Goal: Complete application form

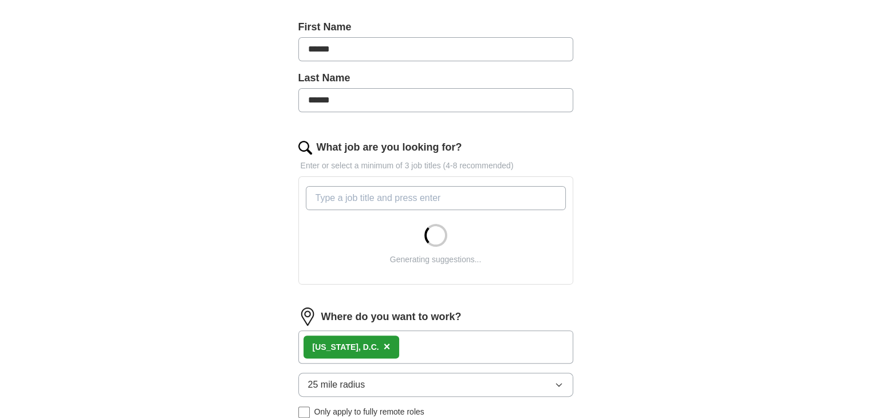
scroll to position [246, 0]
click at [497, 196] on input "What job are you looking for?" at bounding box center [436, 197] width 260 height 24
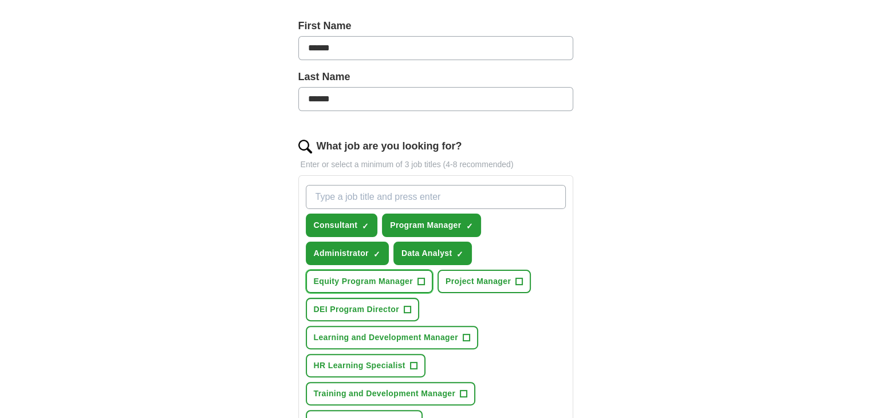
click at [426, 276] on button "Equity Program Manager +" at bounding box center [369, 281] width 127 height 23
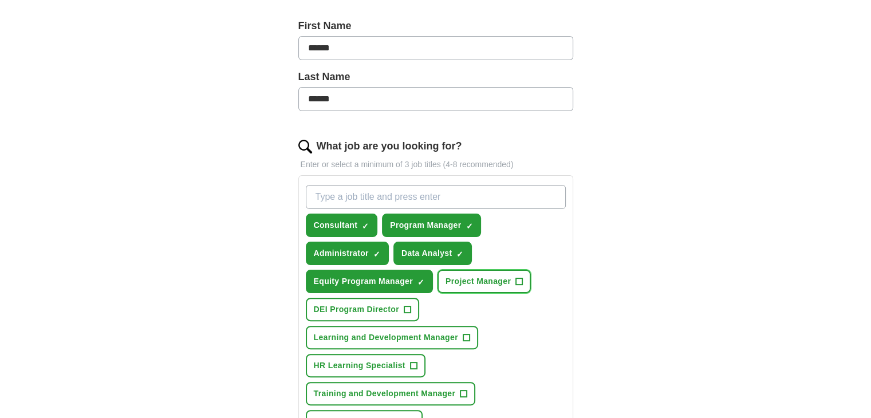
click at [514, 285] on button "Project Manager +" at bounding box center [484, 281] width 93 height 23
click at [424, 363] on button "HR Learning Specialist +" at bounding box center [366, 365] width 120 height 23
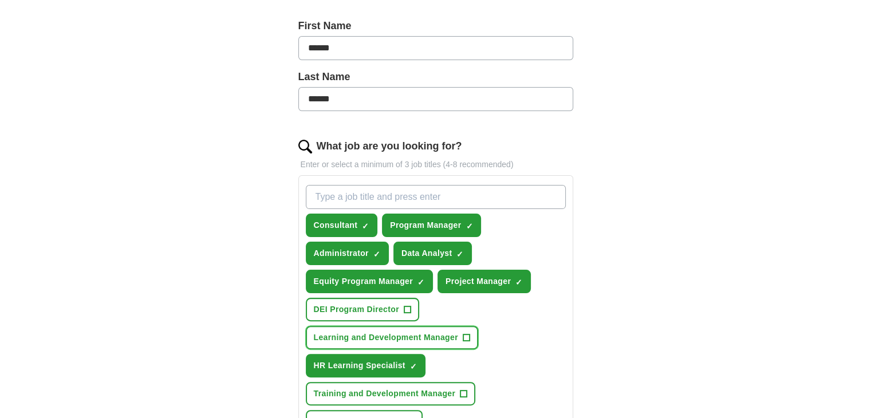
click at [463, 336] on span "+" at bounding box center [466, 337] width 7 height 7
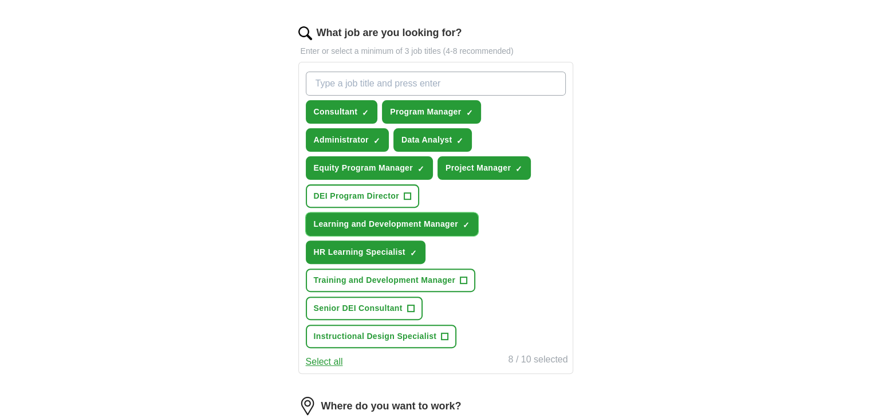
scroll to position [361, 0]
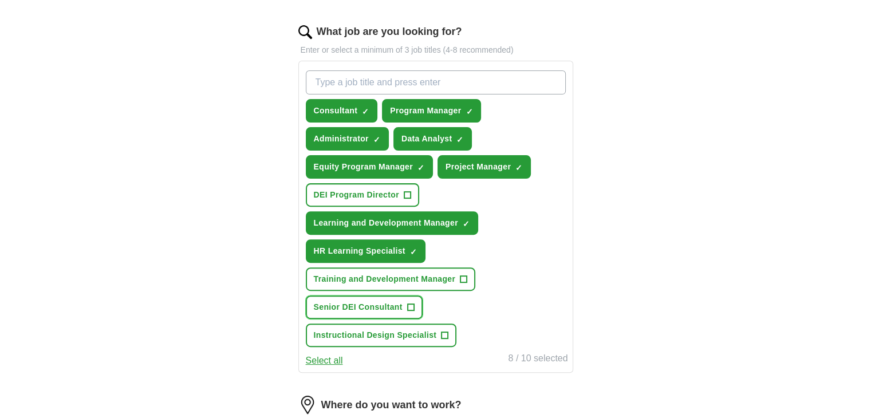
click at [412, 303] on span "+" at bounding box center [410, 307] width 7 height 9
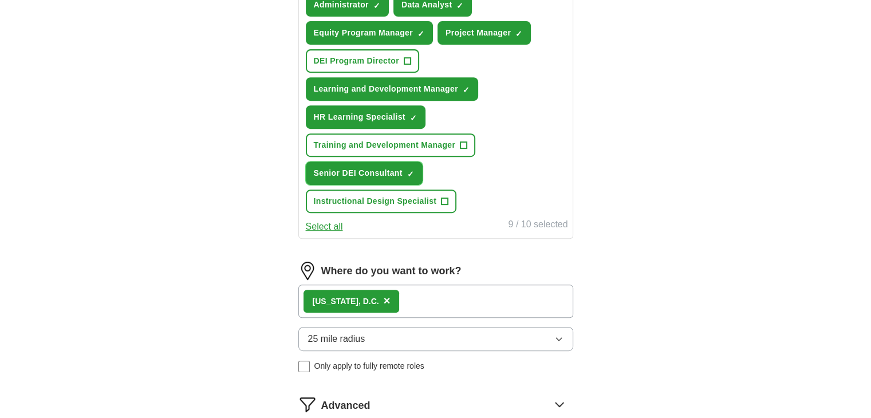
scroll to position [496, 0]
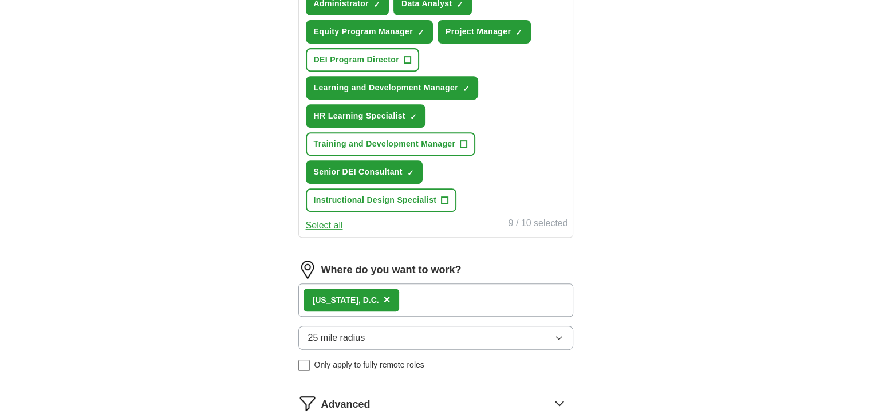
click at [430, 292] on div "[US_STATE], D.C. ×" at bounding box center [435, 300] width 275 height 33
click at [380, 339] on button "25 mile radius" at bounding box center [435, 338] width 275 height 24
click at [374, 361] on div "Only in" at bounding box center [435, 364] width 255 height 14
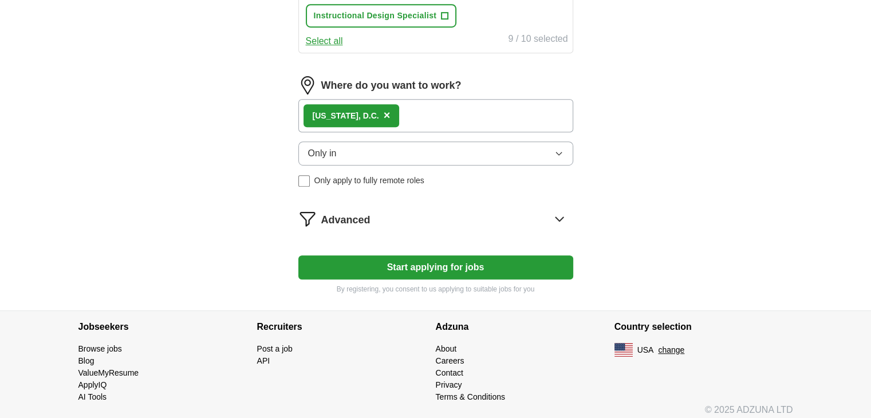
scroll to position [681, 0]
click at [420, 267] on button "Start applying for jobs" at bounding box center [435, 267] width 275 height 24
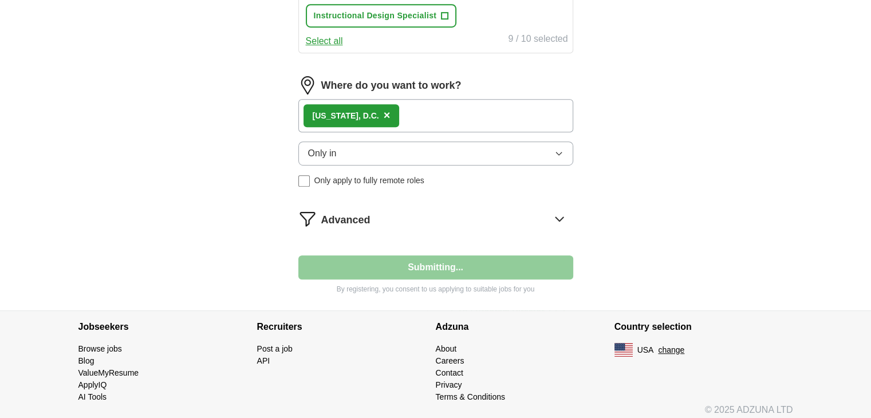
select select "**"
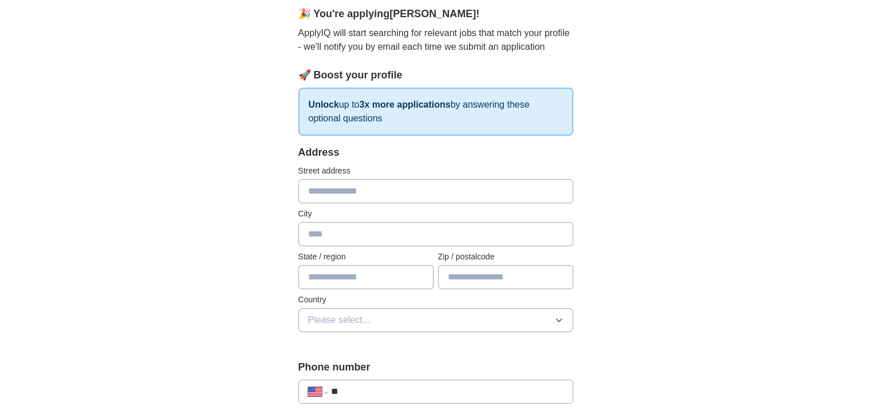
scroll to position [110, 0]
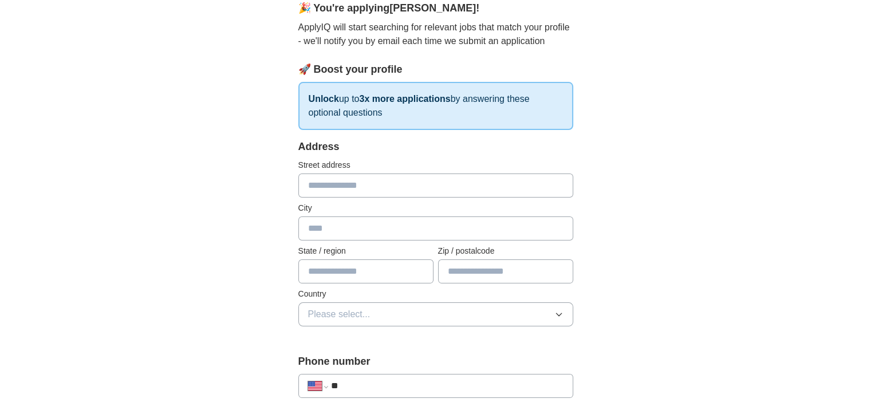
click at [424, 181] on input "text" at bounding box center [435, 186] width 275 height 24
type input "**********"
type input "**"
type input "*****"
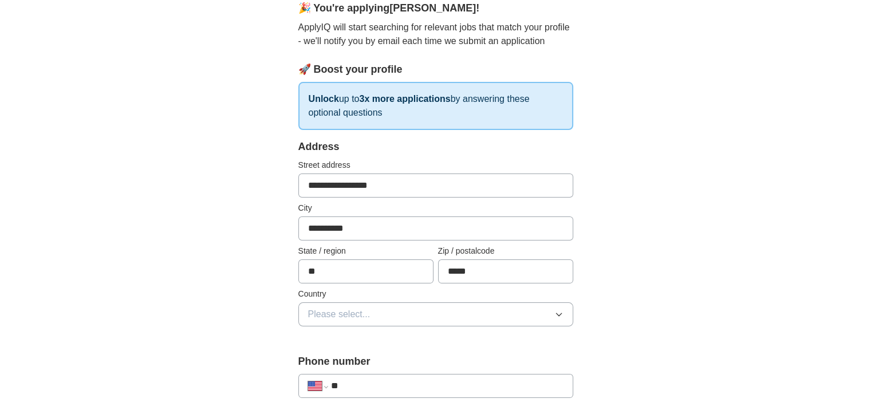
click at [375, 314] on button "Please select..." at bounding box center [435, 314] width 275 height 24
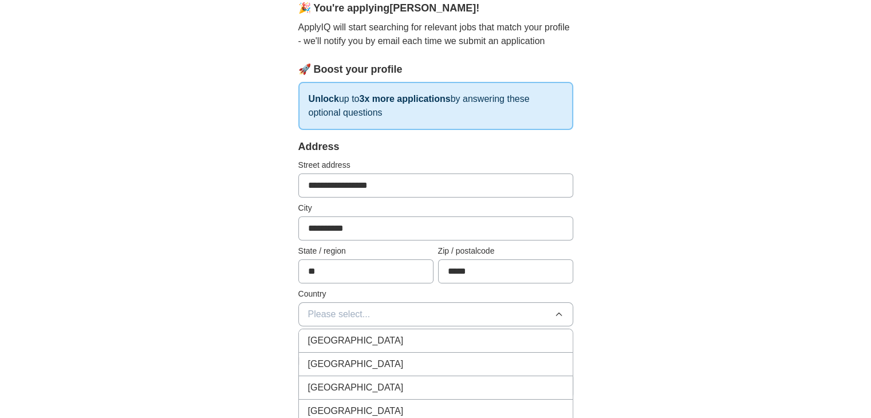
click at [354, 353] on li "[GEOGRAPHIC_DATA]" at bounding box center [436, 364] width 274 height 23
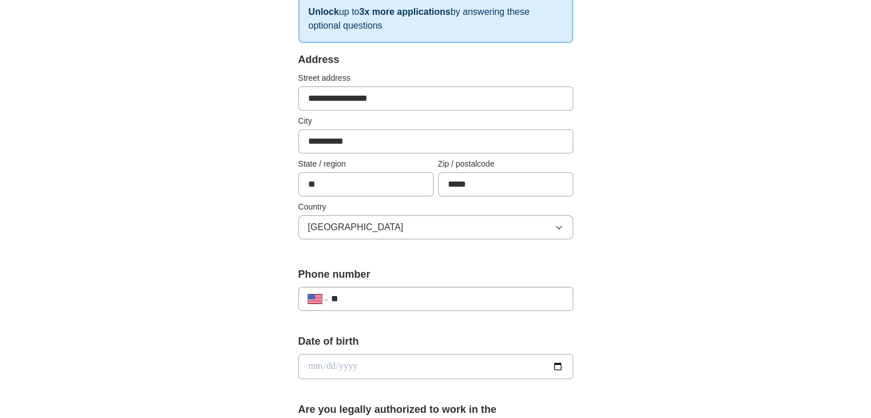
scroll to position [204, 0]
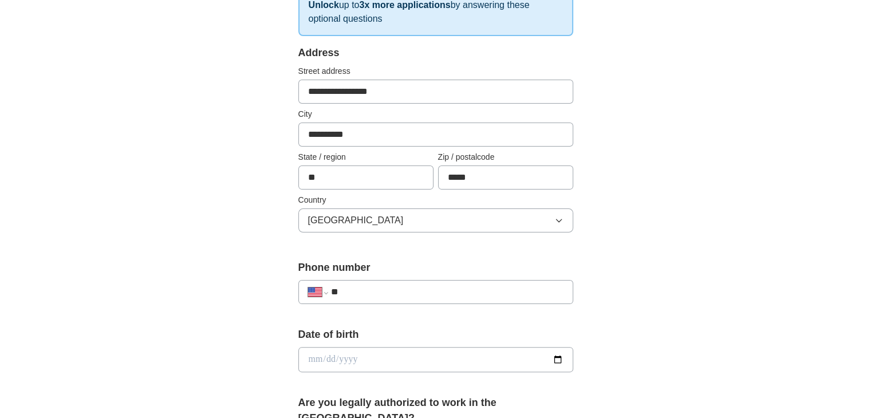
click at [406, 285] on input "**" at bounding box center [447, 292] width 233 height 14
type input "**********"
click at [367, 364] on input "date" at bounding box center [435, 359] width 275 height 25
type input "**********"
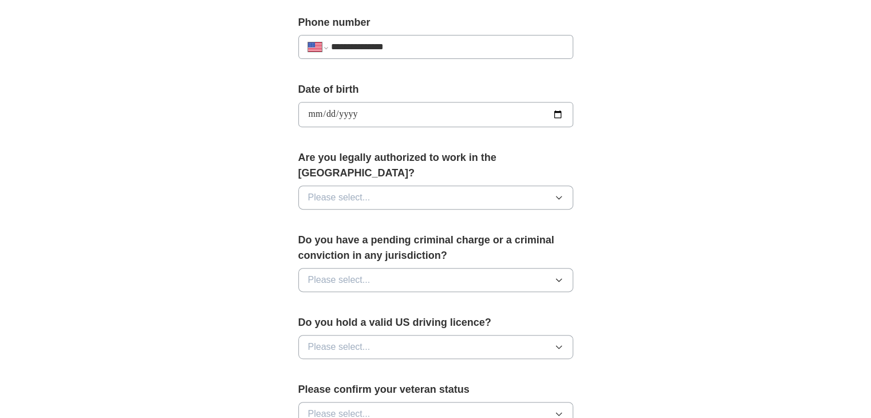
scroll to position [456, 0]
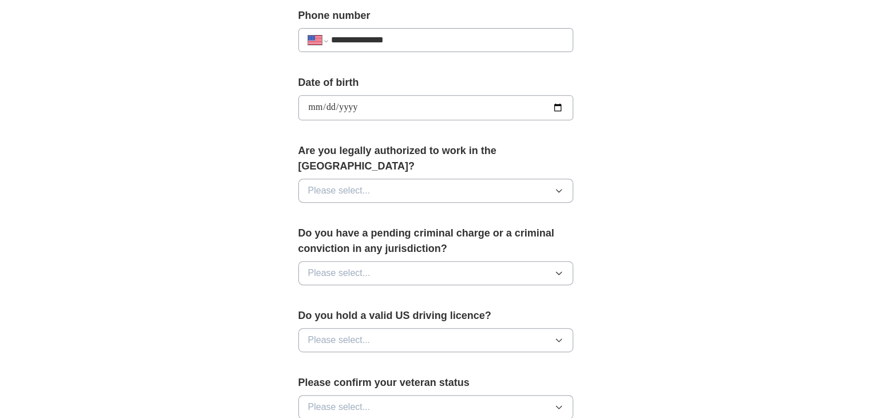
click at [411, 179] on button "Please select..." at bounding box center [435, 191] width 275 height 24
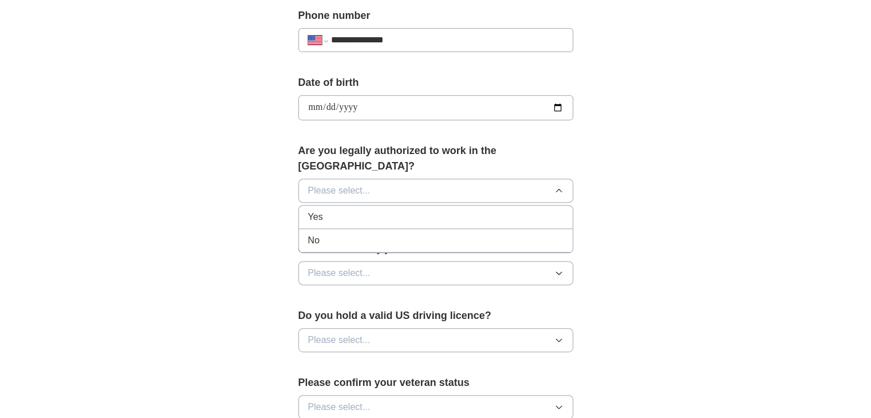
click at [384, 210] on div "Yes" at bounding box center [435, 217] width 255 height 14
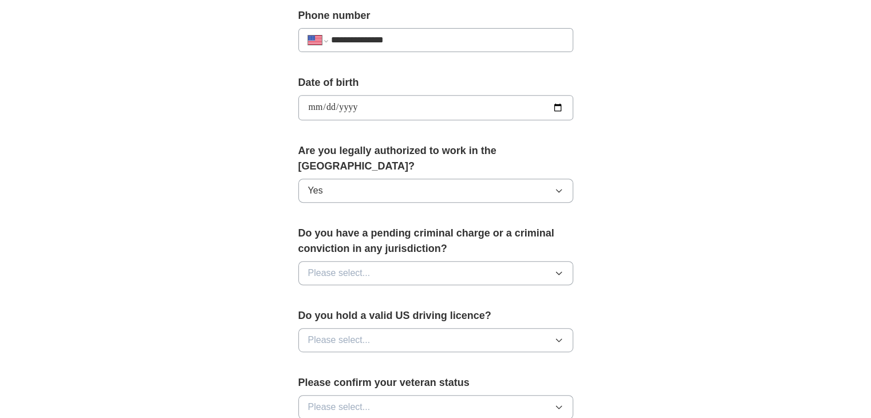
click at [356, 333] on span "Please select..." at bounding box center [339, 340] width 62 height 14
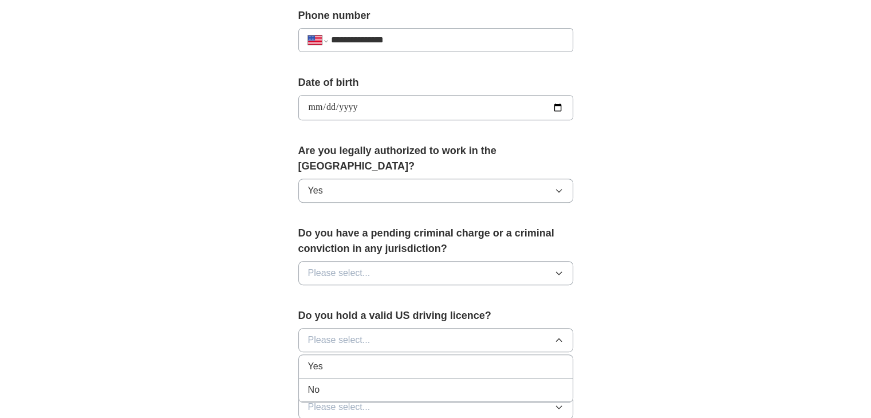
click at [357, 360] on div "Yes" at bounding box center [435, 367] width 255 height 14
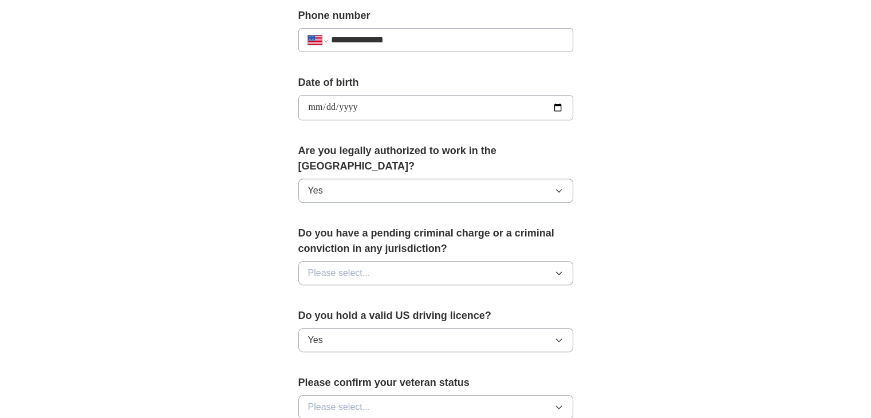
click at [376, 241] on div "Do you have a pending criminal charge or a criminal conviction in any jurisdict…" at bounding box center [435, 260] width 275 height 69
click at [372, 261] on button "Please select..." at bounding box center [435, 273] width 275 height 24
click at [339, 313] on li "No" at bounding box center [436, 323] width 274 height 23
click at [340, 400] on span "Please select..." at bounding box center [339, 407] width 62 height 14
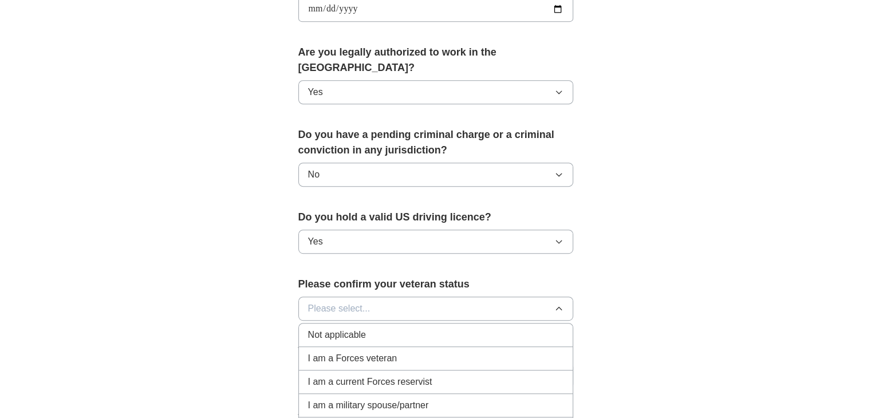
scroll to position [581, 0]
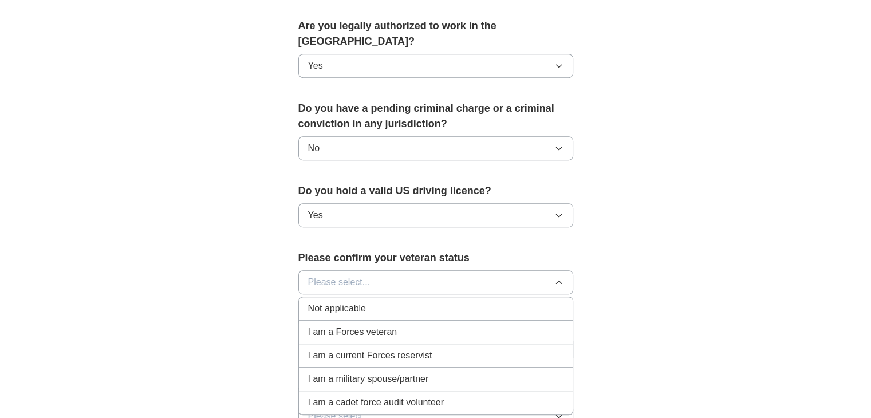
click at [367, 302] on div "Not applicable" at bounding box center [435, 309] width 255 height 14
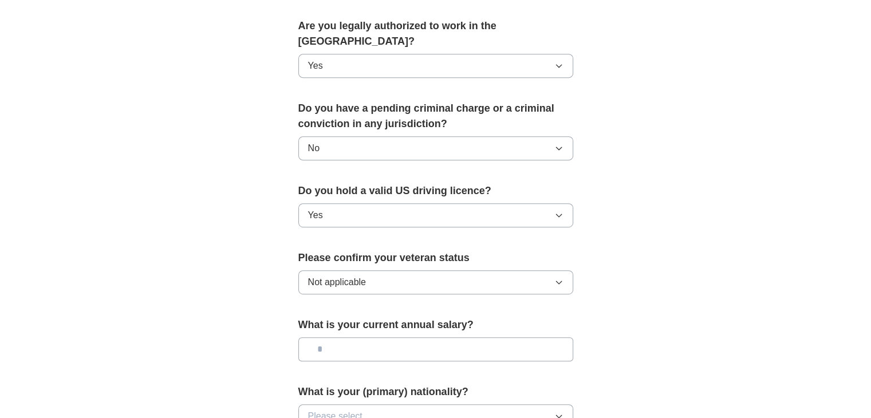
click at [364, 337] on input "text" at bounding box center [435, 349] width 275 height 24
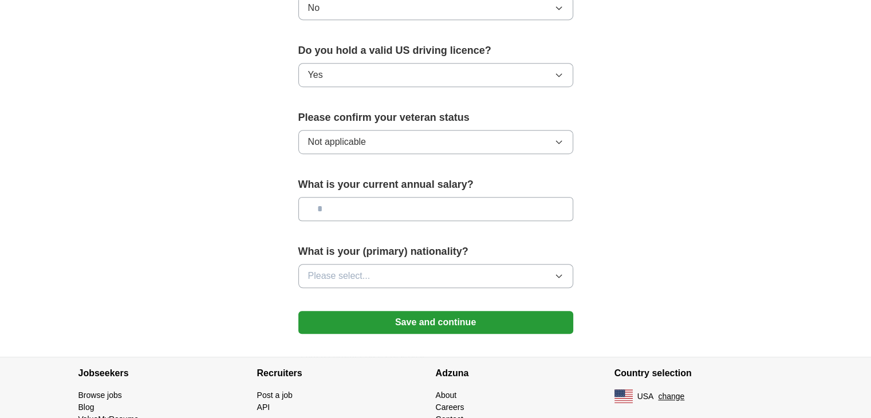
scroll to position [722, 0]
click at [382, 264] on button "Please select..." at bounding box center [435, 276] width 275 height 24
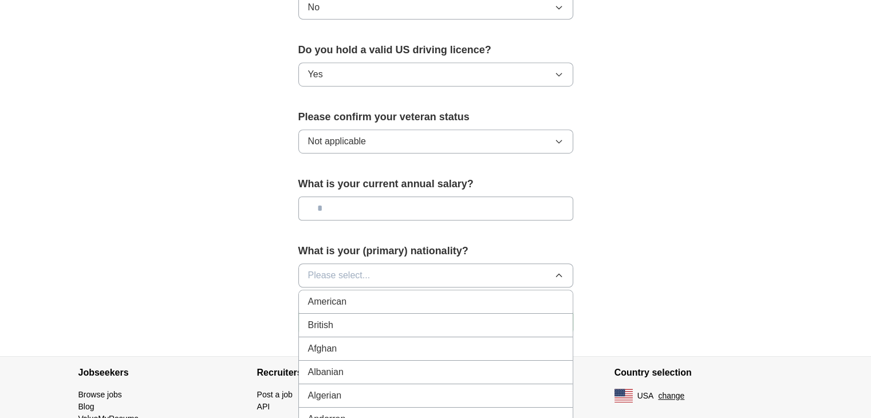
click at [373, 295] on div "American" at bounding box center [435, 302] width 255 height 14
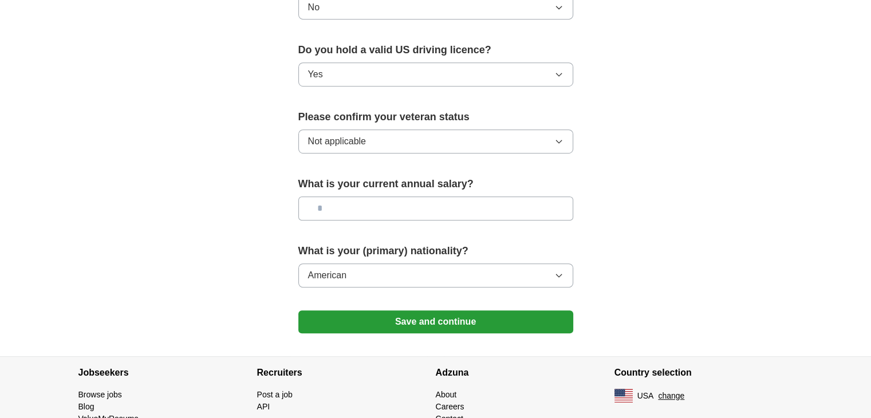
click at [394, 310] on button "Save and continue" at bounding box center [435, 321] width 275 height 23
